Goal: Information Seeking & Learning: Learn about a topic

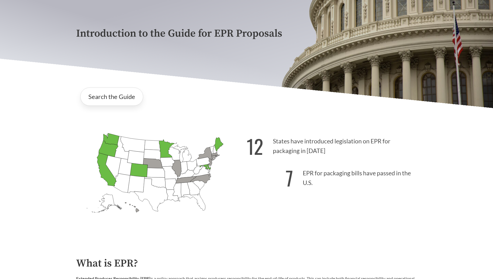
scroll to position [104, 0]
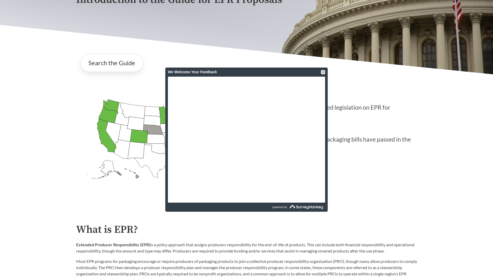
drag, startPoint x: 325, startPoint y: 72, endPoint x: 321, endPoint y: 74, distance: 4.4
click at [321, 74] on div "We Welcome Your Feedback" at bounding box center [246, 72] width 162 height 9
click at [323, 71] on div at bounding box center [323, 72] width 4 height 4
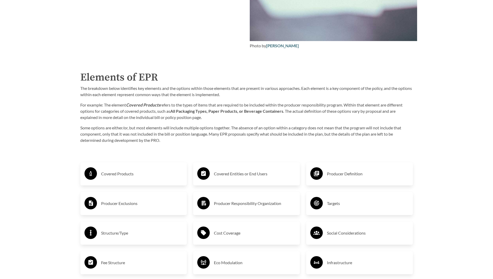
scroll to position [780, 0]
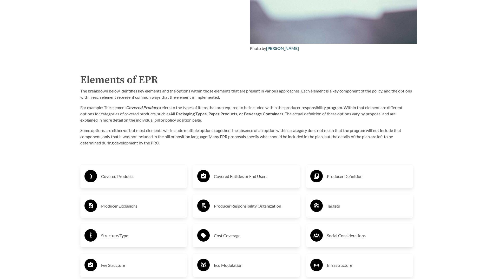
click at [336, 191] on div "Producer Definition Targets Social Considerations Infrastructure Structure/Type…" at bounding box center [359, 265] width 113 height 220
click at [340, 184] on div "Producer Definition" at bounding box center [359, 176] width 98 height 15
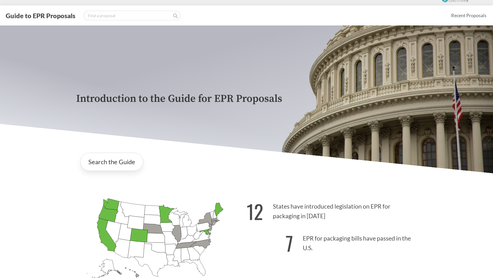
scroll to position [0, 0]
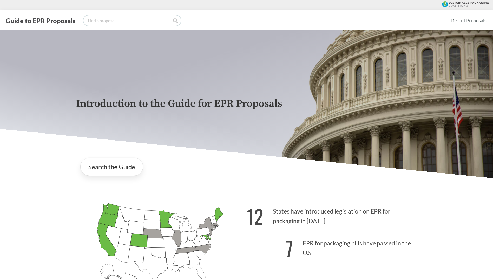
click at [96, 21] on input "search" at bounding box center [131, 20] width 97 height 10
type input "[US_STATE]"
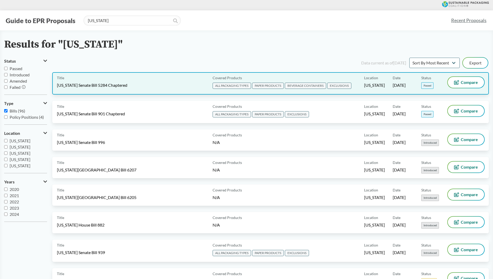
click at [341, 86] on span "EXCLUSIONS" at bounding box center [339, 86] width 24 height 6
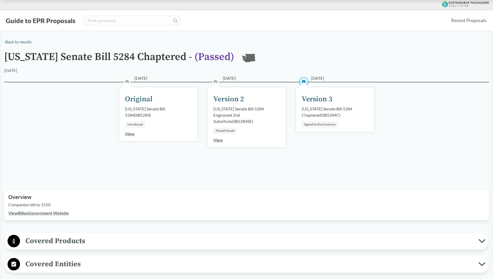
click at [318, 111] on div "[US_STATE] Senate Bill 5284 Chaptered ( SB5284C )" at bounding box center [335, 112] width 67 height 12
click at [309, 120] on div "[DATE] Version 3 [US_STATE] Senate Bill 5284 Chaptered ( SB5284C ) Signed by th…" at bounding box center [335, 110] width 78 height 44
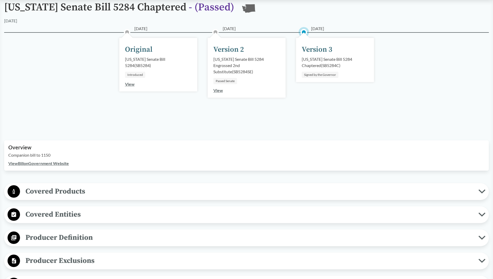
scroll to position [52, 0]
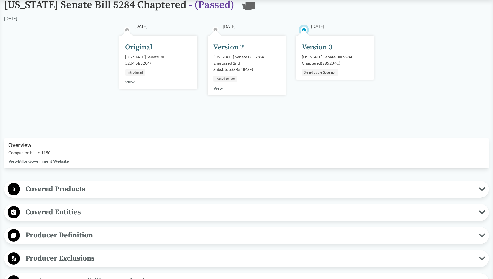
click at [444, 194] on span "Covered Products" at bounding box center [249, 189] width 458 height 12
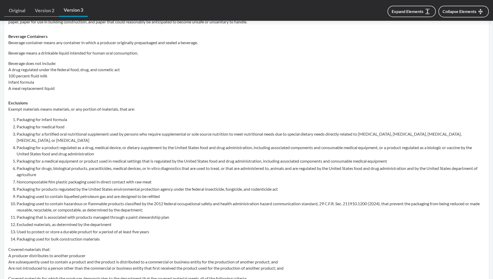
scroll to position [312, 0]
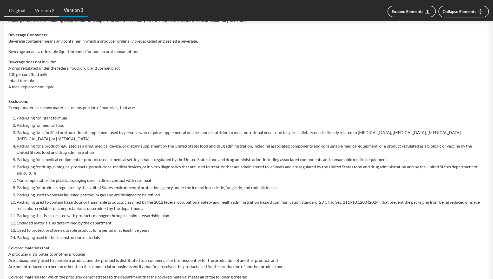
type input "[US_STATE]"
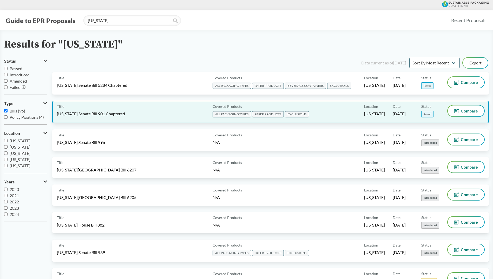
click at [290, 114] on span "EXCLUSIONS" at bounding box center [297, 114] width 24 height 6
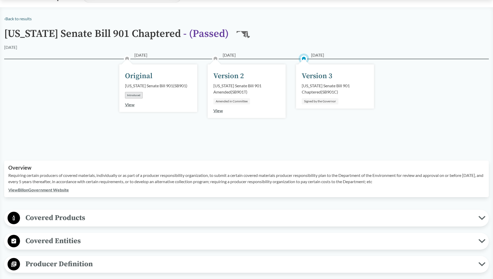
scroll to position [104, 0]
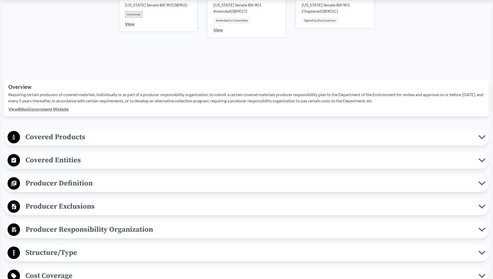
click at [479, 207] on icon at bounding box center [481, 207] width 7 height 4
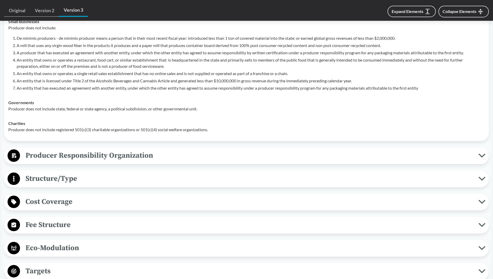
scroll to position [312, 0]
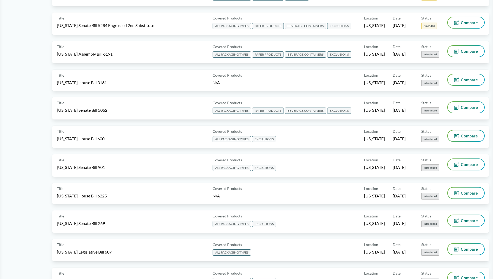
type input "[US_STATE]"
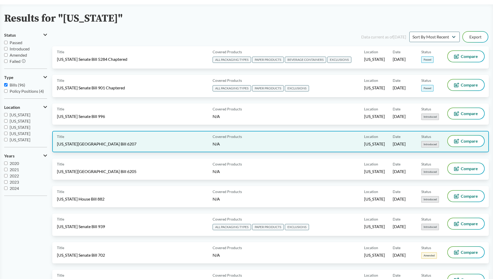
scroll to position [52, 0]
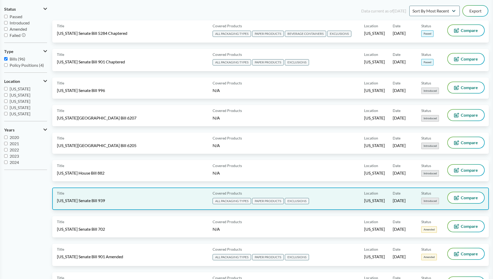
click at [302, 201] on span "EXCLUSIONS" at bounding box center [297, 201] width 24 height 6
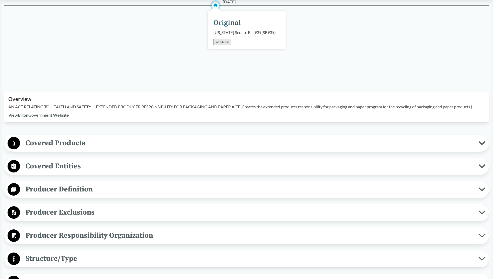
scroll to position [104, 0]
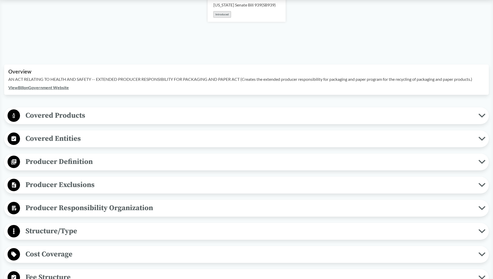
click at [482, 186] on icon at bounding box center [481, 185] width 5 height 3
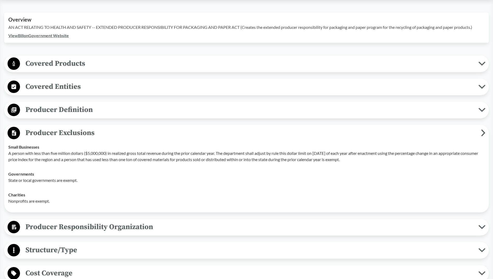
scroll to position [182, 0]
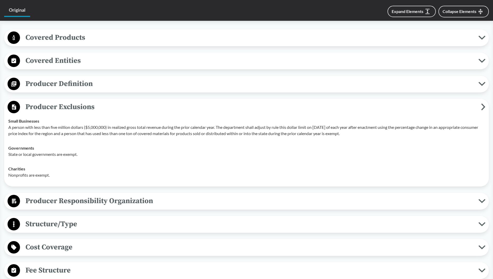
type input "[US_STATE]"
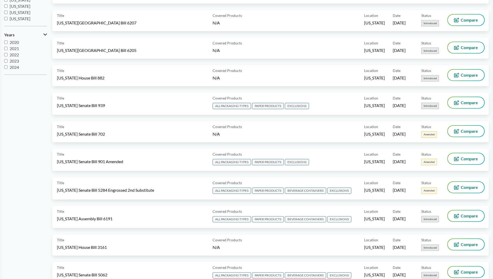
scroll to position [156, 0]
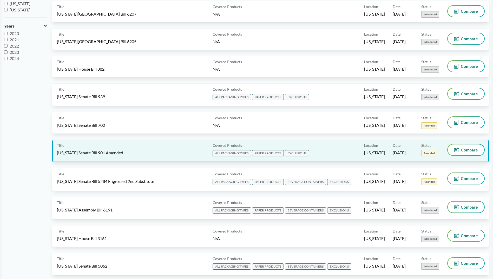
click at [298, 153] on span "EXCLUSIONS" at bounding box center [297, 153] width 24 height 6
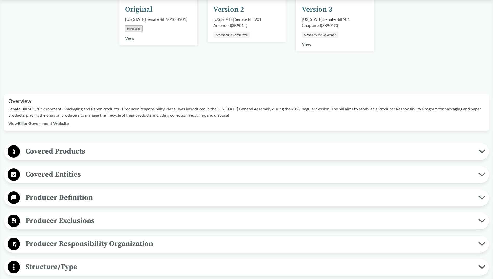
scroll to position [130, 0]
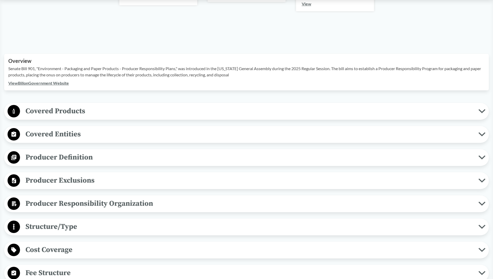
click at [92, 180] on span "Producer Exclusions" at bounding box center [249, 181] width 458 height 12
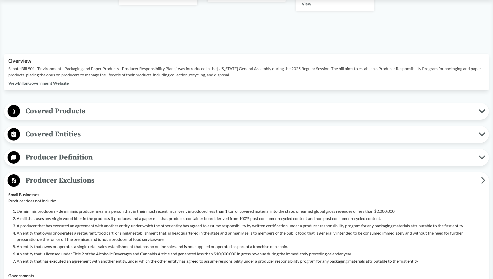
type input "[US_STATE]"
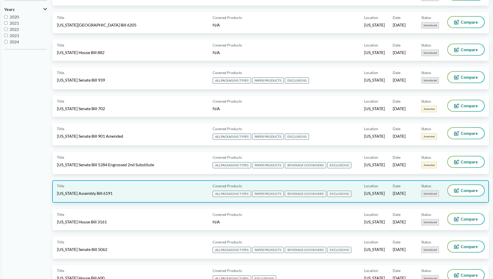
scroll to position [182, 0]
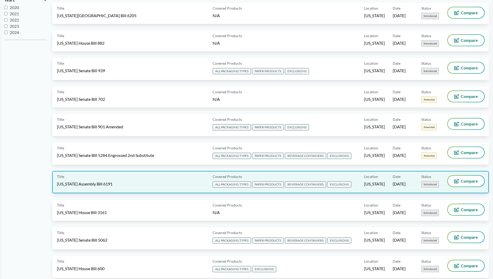
click at [337, 186] on span "EXCLUSIONS" at bounding box center [339, 184] width 24 height 6
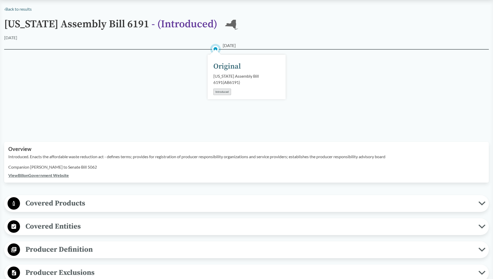
scroll to position [78, 0]
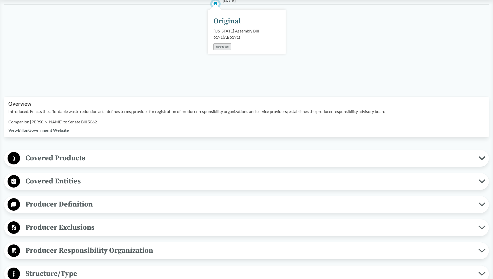
click at [78, 227] on span "Producer Exclusions" at bounding box center [249, 228] width 458 height 12
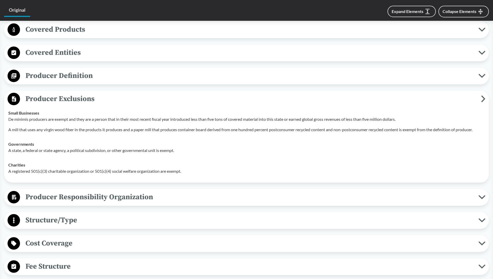
scroll to position [234, 0]
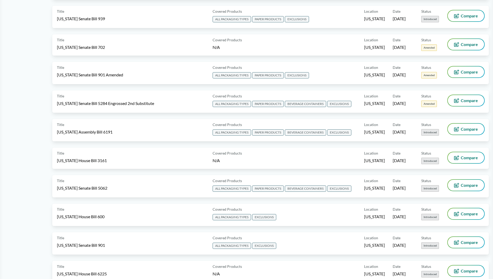
type input "[US_STATE]"
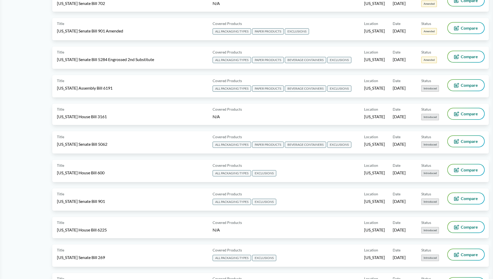
scroll to position [286, 0]
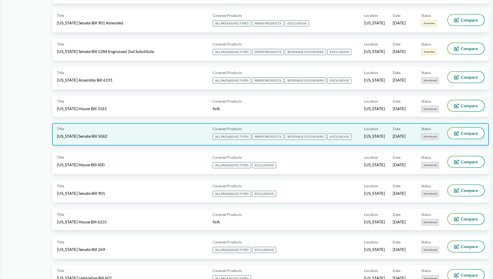
click at [338, 141] on span "ALL PACKAGING TYPES PAPER PRODUCTS BEVERAGE CONTAINERS EXCLUSIONS" at bounding box center [283, 137] width 140 height 8
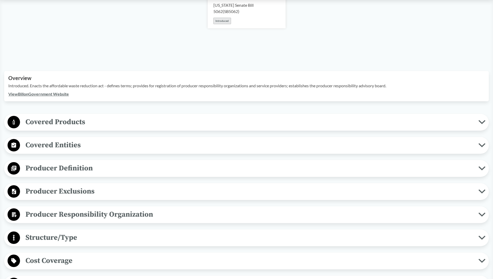
scroll to position [104, 0]
click at [208, 185] on span "Producer Exclusions" at bounding box center [249, 191] width 458 height 12
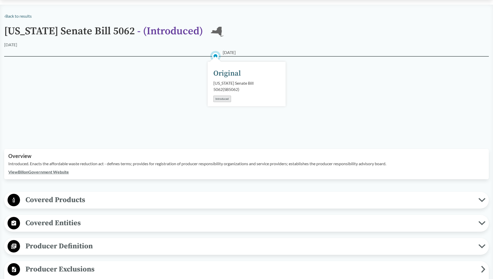
scroll to position [0, 0]
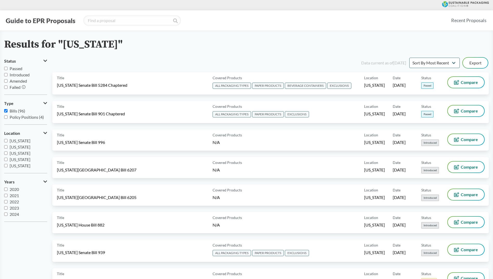
type input "[US_STATE]"
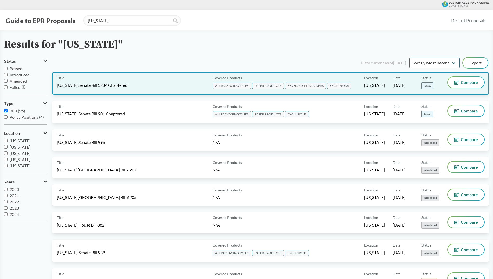
click at [428, 78] on span "Status" at bounding box center [426, 77] width 10 height 5
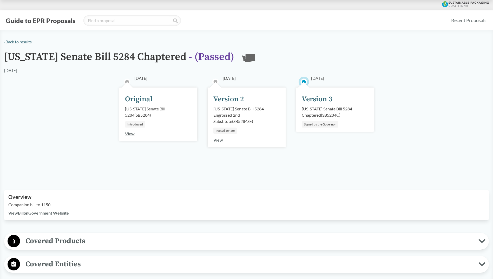
type input "[US_STATE]"
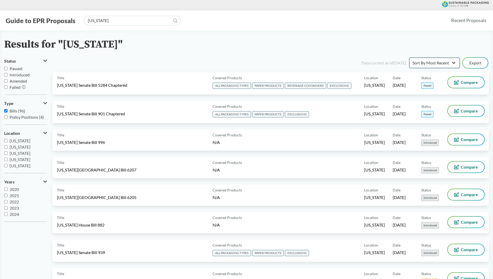
click at [454, 65] on select "Sort By Most Recent Sort By Status" at bounding box center [434, 63] width 50 height 10
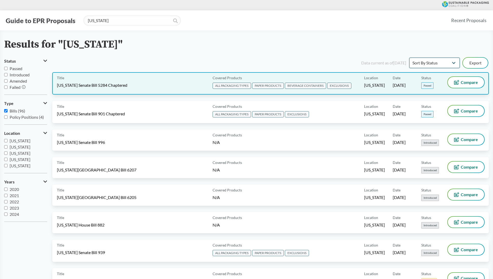
click at [409, 58] on select "Sort By Most Recent Sort By Status" at bounding box center [434, 63] width 50 height 10
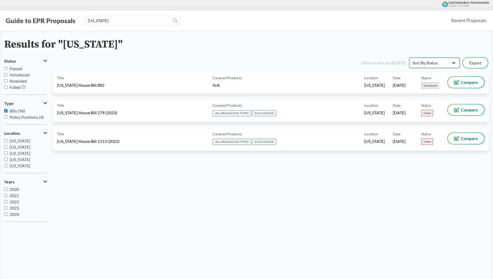
click at [454, 61] on select "Sort By Most Recent Sort By Status" at bounding box center [434, 63] width 50 height 10
select select "Sort By Most Recent"
click at [409, 58] on select "Sort By Most Recent Sort By Status" at bounding box center [434, 63] width 50 height 10
click at [6, 68] on input "Passed" at bounding box center [5, 68] width 3 height 3
checkbox input "true"
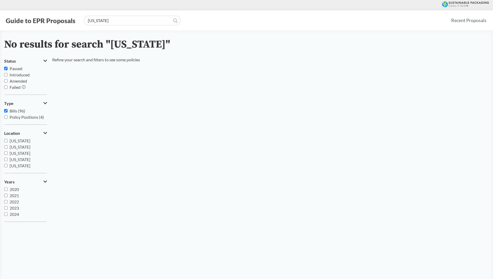
click at [6, 109] on input "Bills (96)" at bounding box center [5, 110] width 3 height 3
checkbox input "false"
